Goal: Obtain resource: Obtain resource

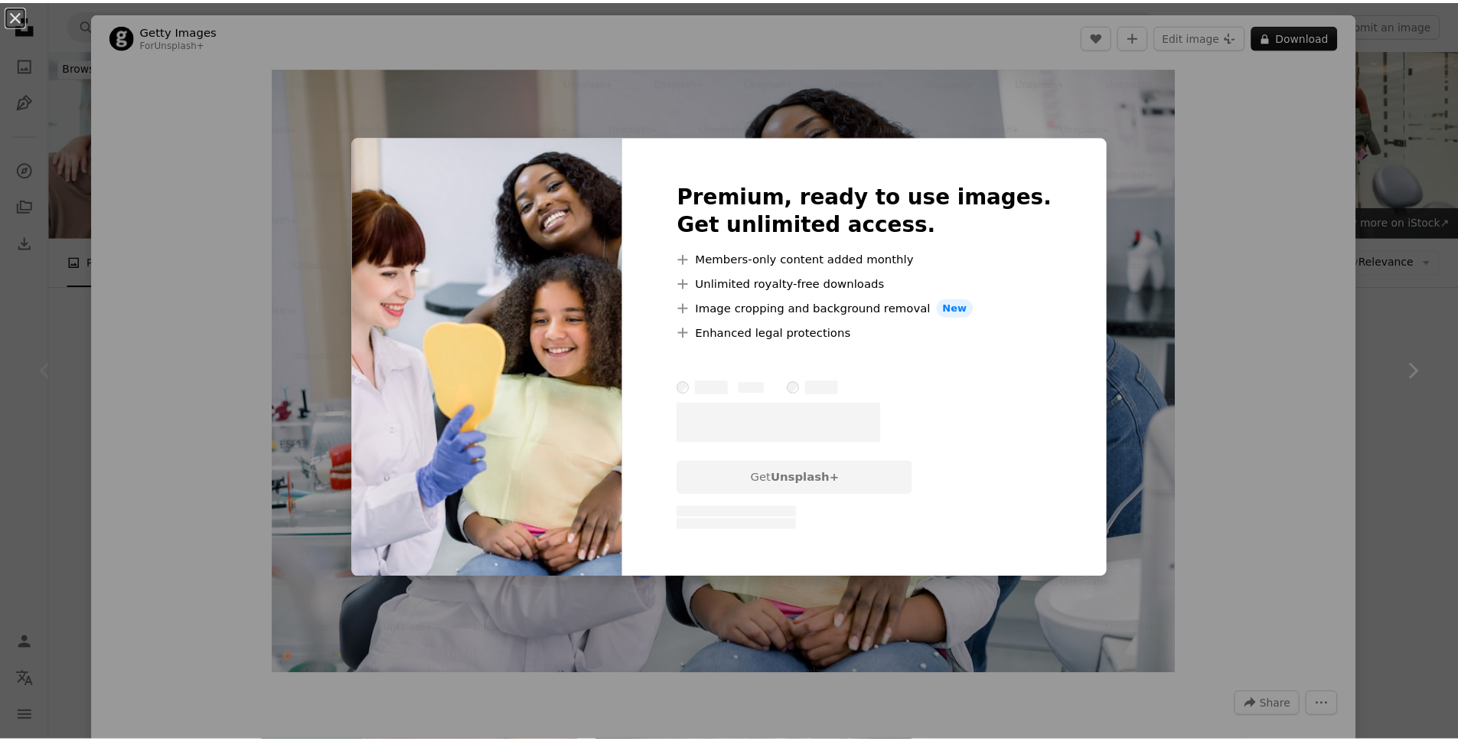
scroll to position [233, 0]
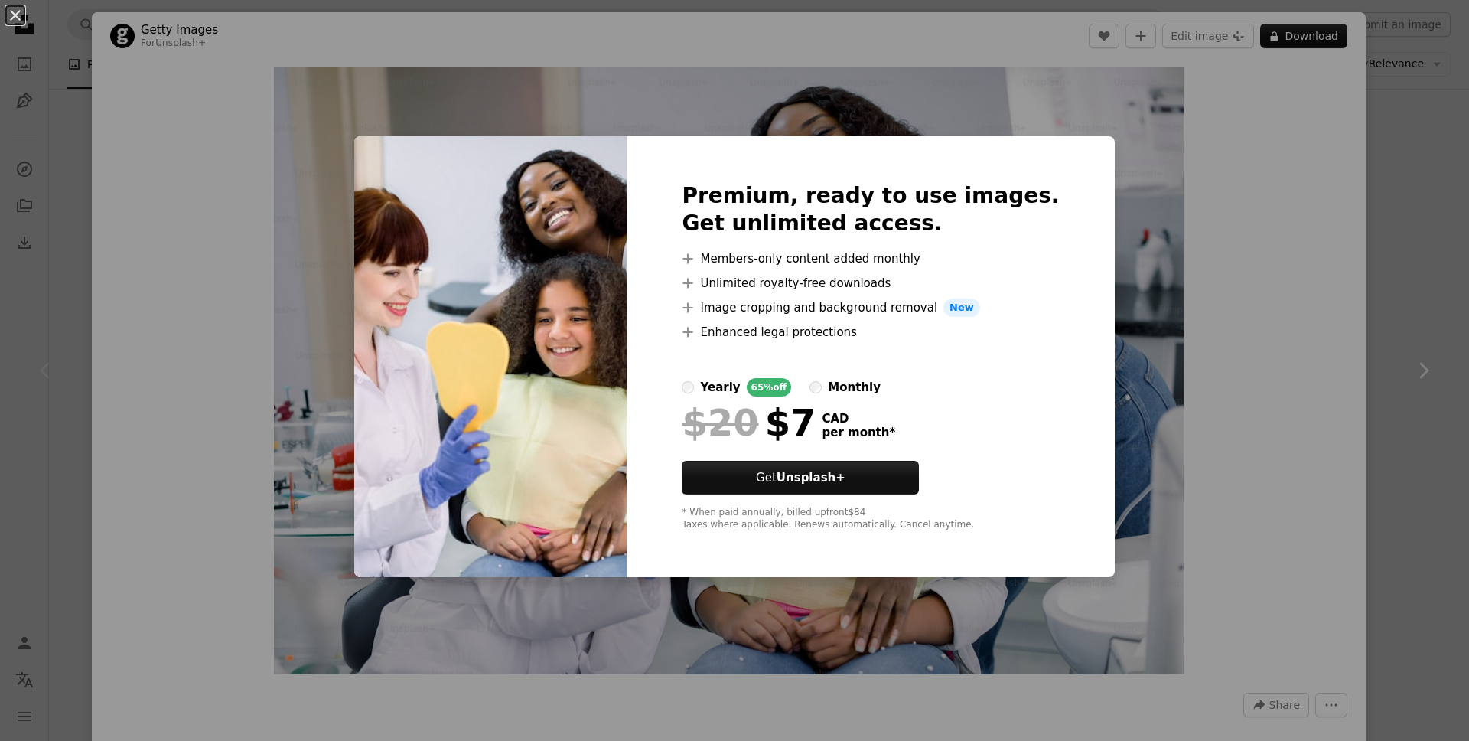
click at [1362, 80] on div "An X shape Premium, ready to use images. Get unlimited access. A plus sign Memb…" at bounding box center [734, 370] width 1469 height 741
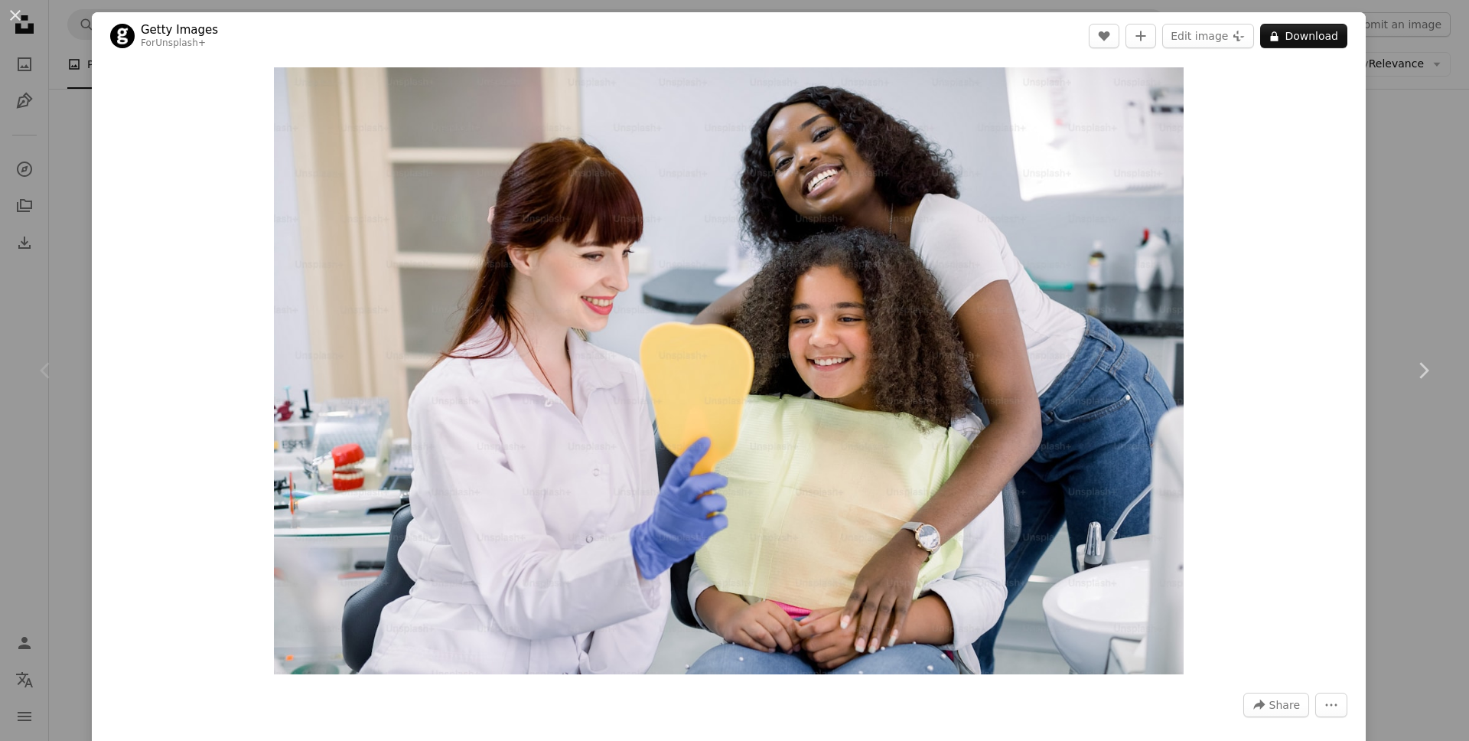
click at [1390, 110] on div "An X shape Chevron left Chevron right Getty Images For Unsplash+ A heart A plus…" at bounding box center [734, 370] width 1469 height 741
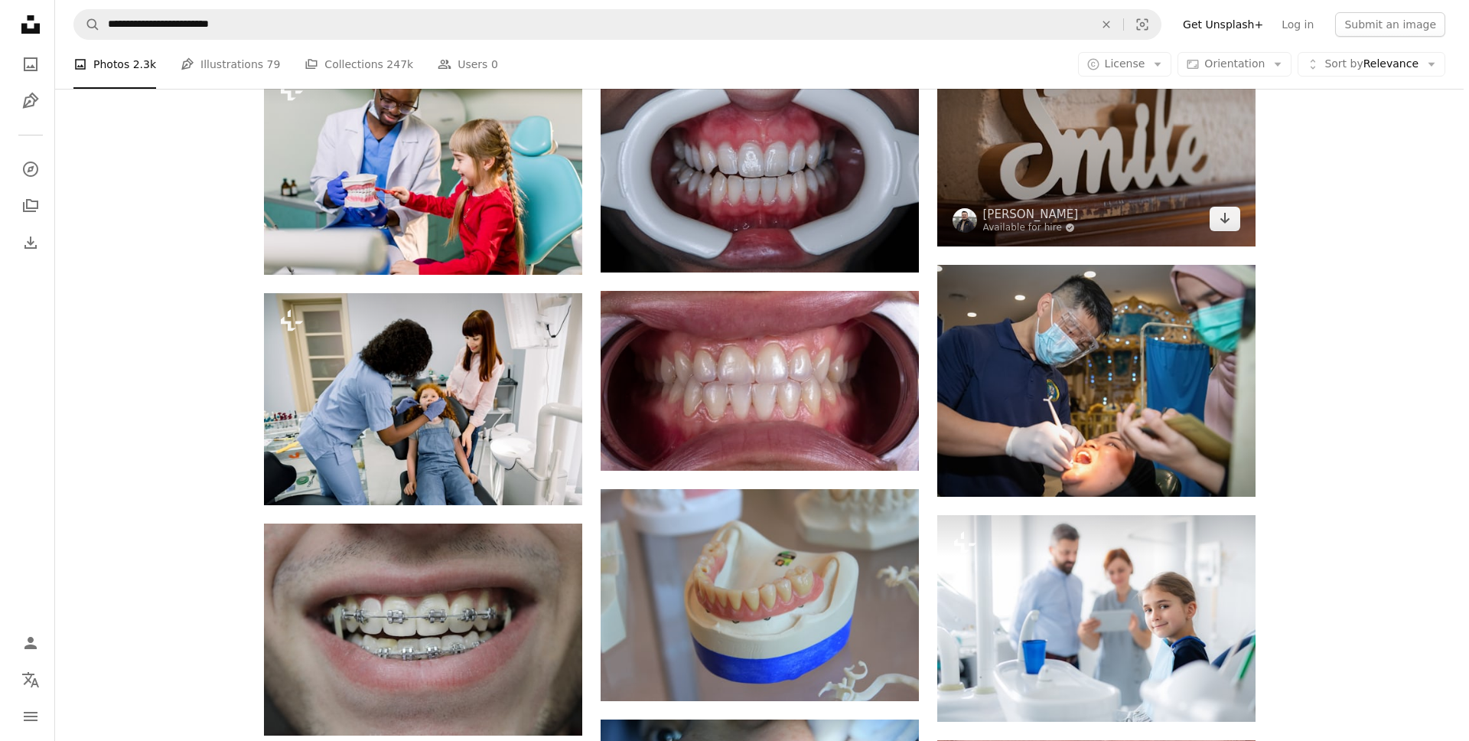
scroll to position [823, 0]
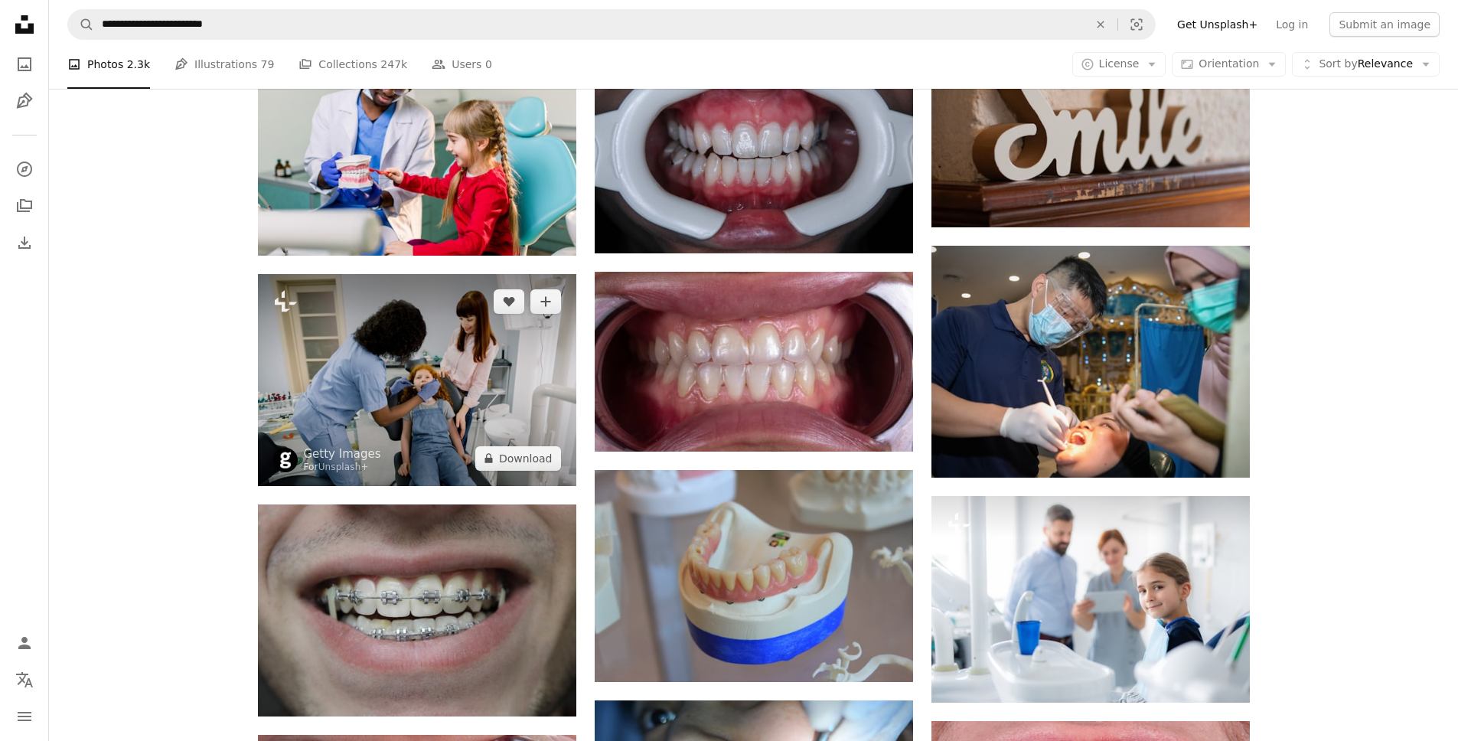
click at [515, 331] on img at bounding box center [417, 380] width 318 height 212
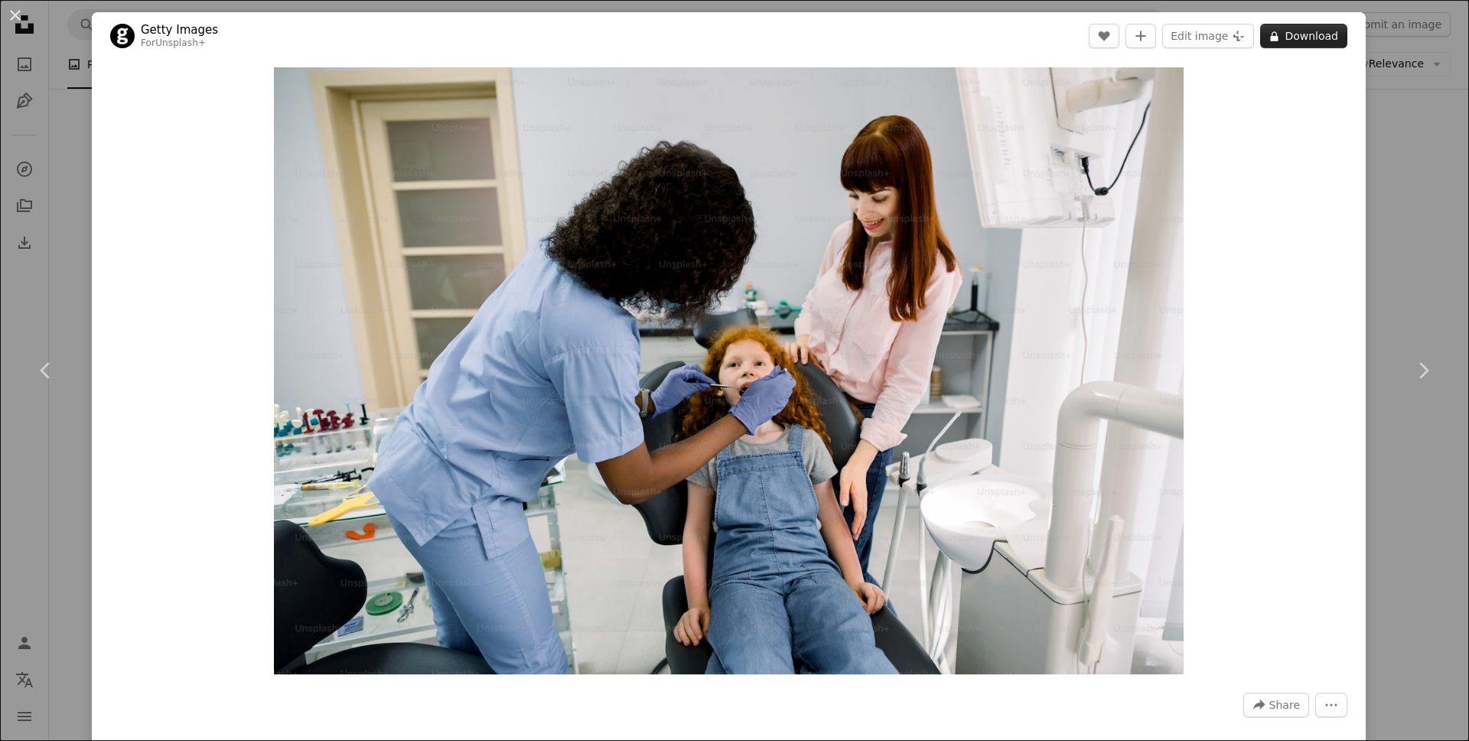
click at [1303, 34] on button "A lock Download" at bounding box center [1303, 36] width 87 height 24
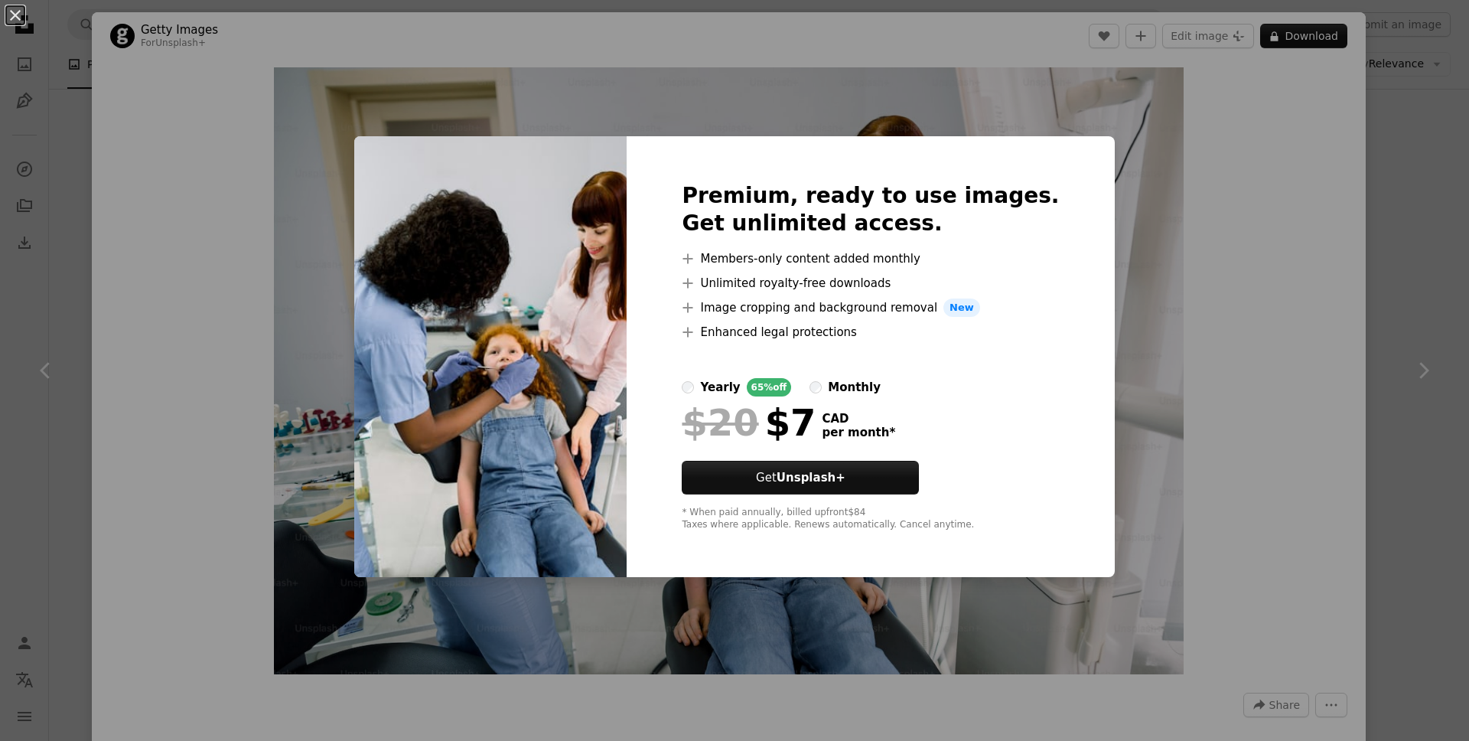
click at [1069, 204] on div "Premium, ready to use images. Get unlimited access. A plus sign Members-only co…" at bounding box center [871, 356] width 488 height 441
